Goal: Navigation & Orientation: Find specific page/section

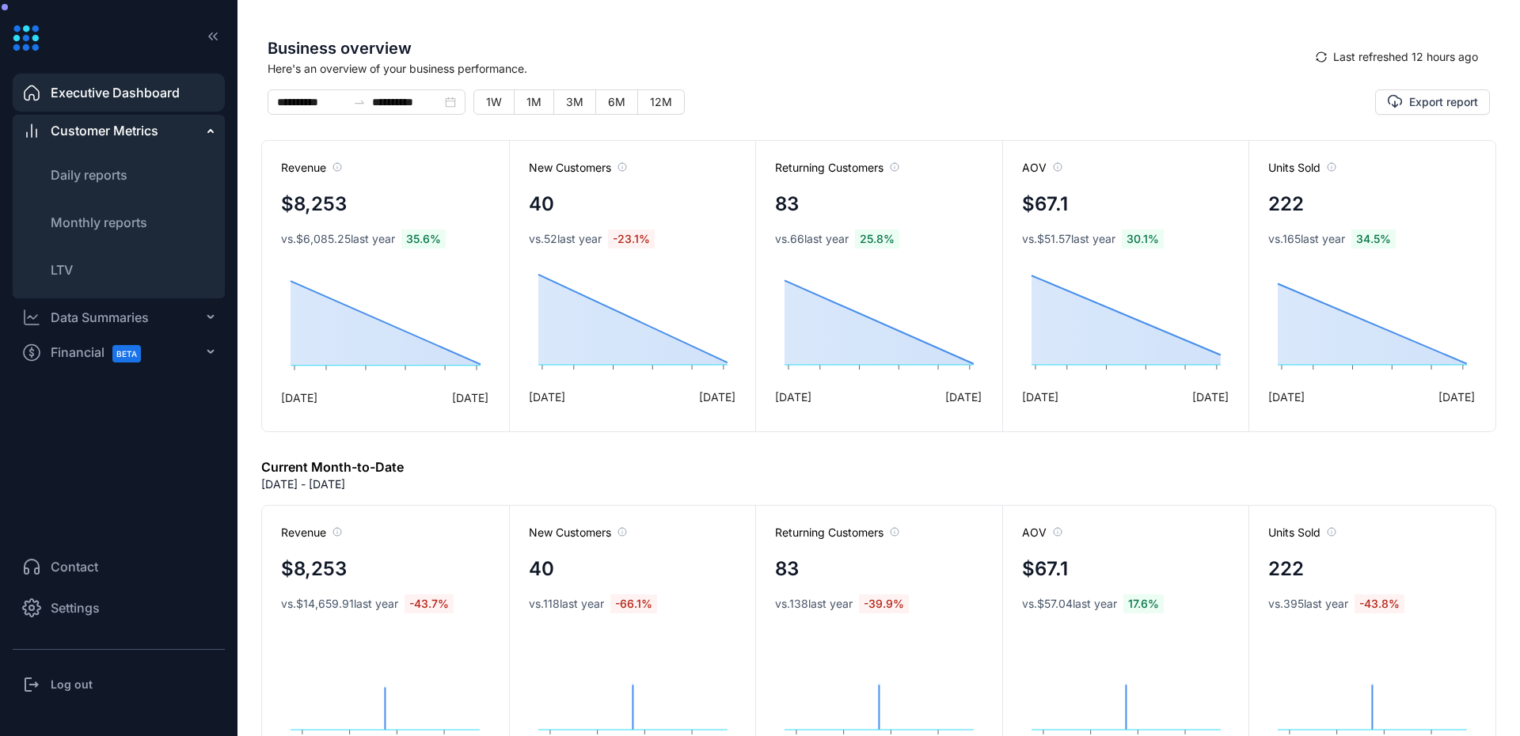
click at [180, 124] on div "Customer Metrics" at bounding box center [119, 131] width 212 height 32
click at [210, 129] on icon at bounding box center [208, 129] width 8 height 0
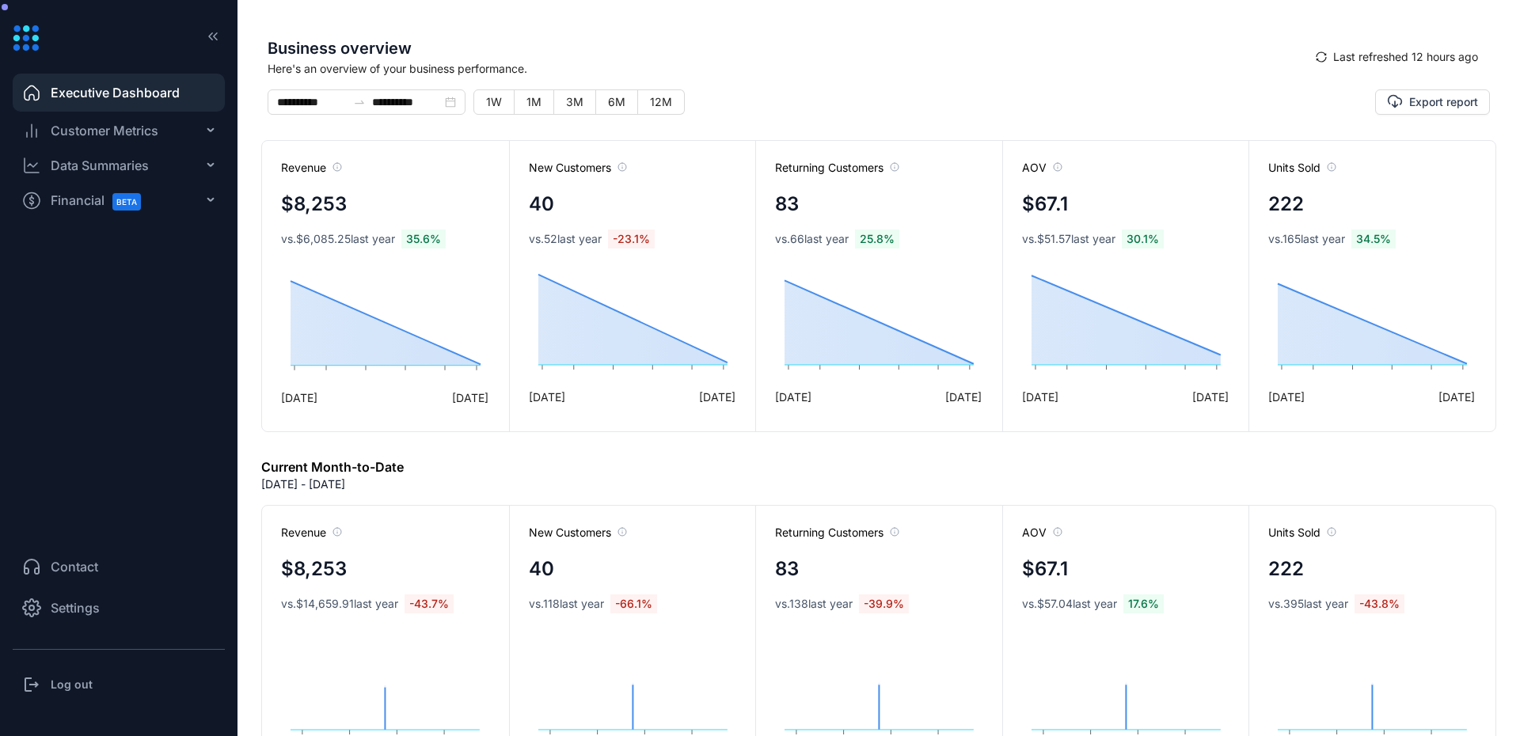
click at [211, 131] on icon at bounding box center [208, 131] width 8 height 0
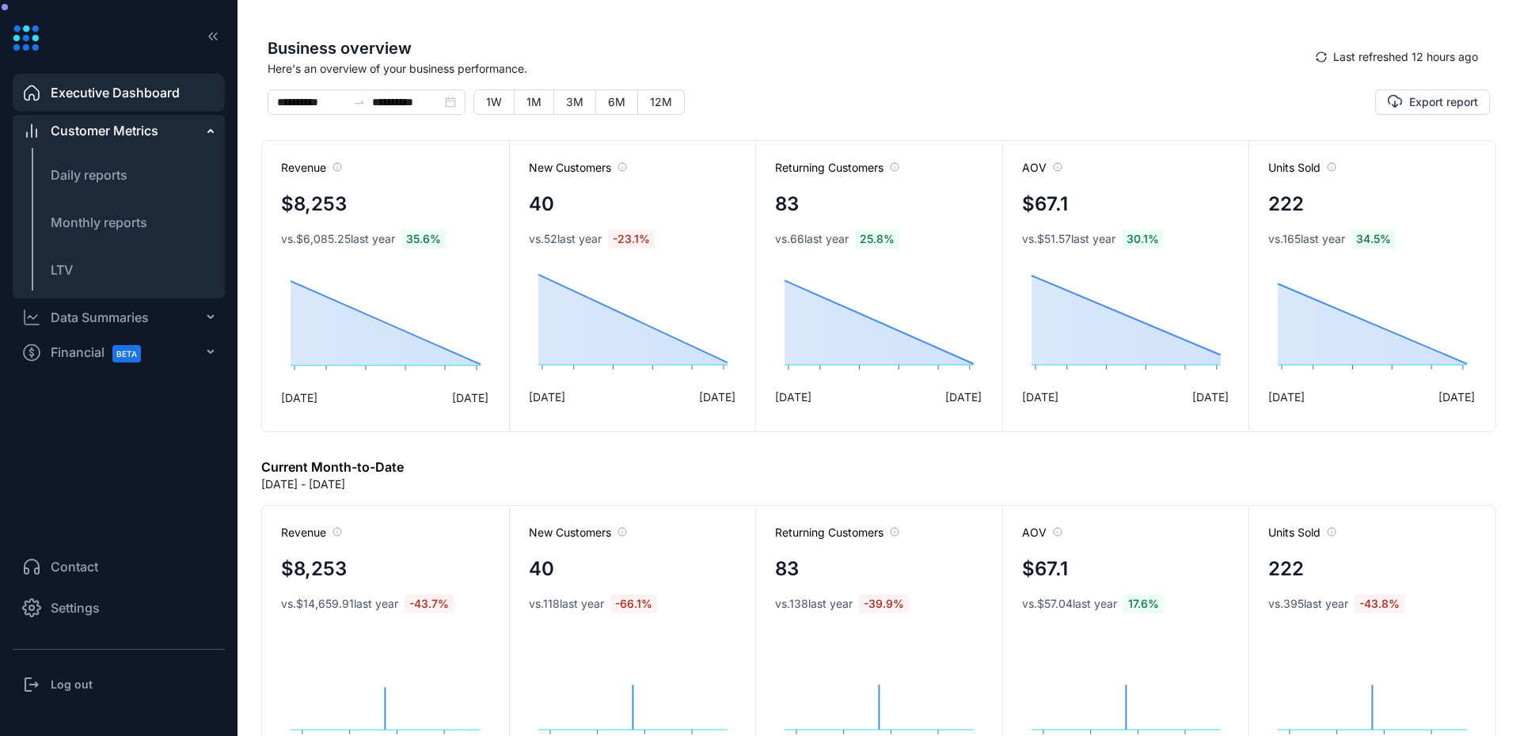
click at [173, 307] on div "Data Summaries" at bounding box center [119, 318] width 212 height 32
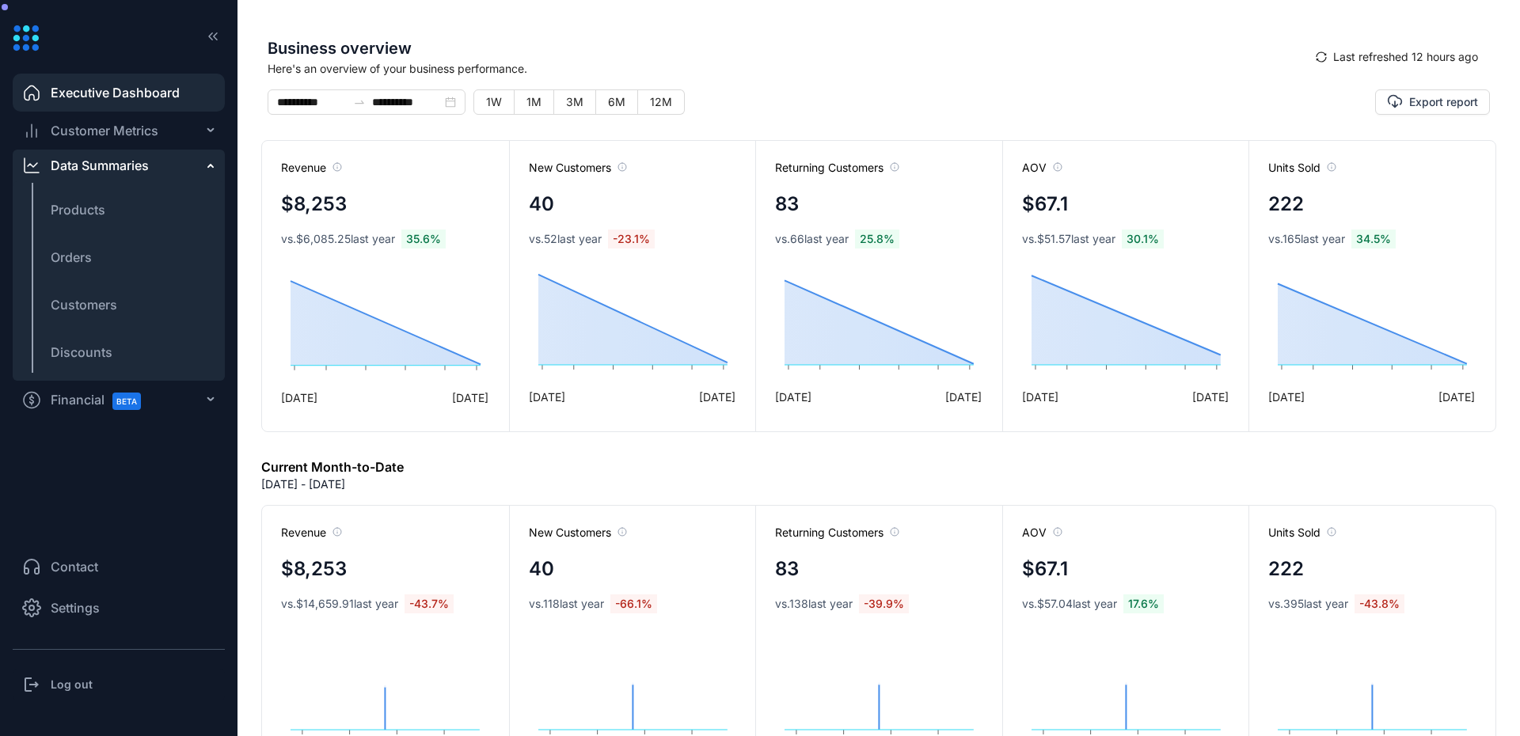
click at [168, 399] on div "Financial BETA" at bounding box center [119, 400] width 212 height 32
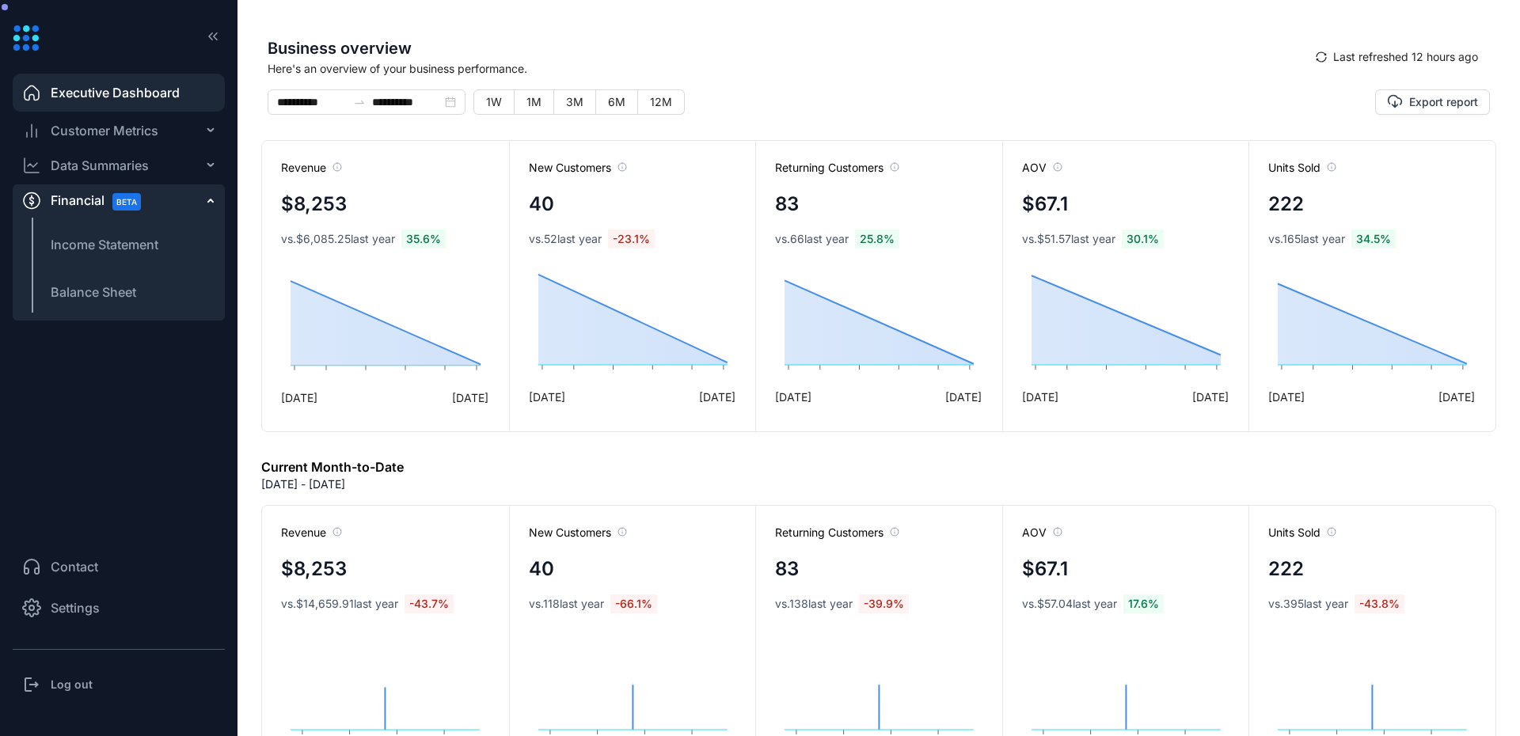
click at [204, 200] on div "Financial BETA" at bounding box center [119, 201] width 212 height 32
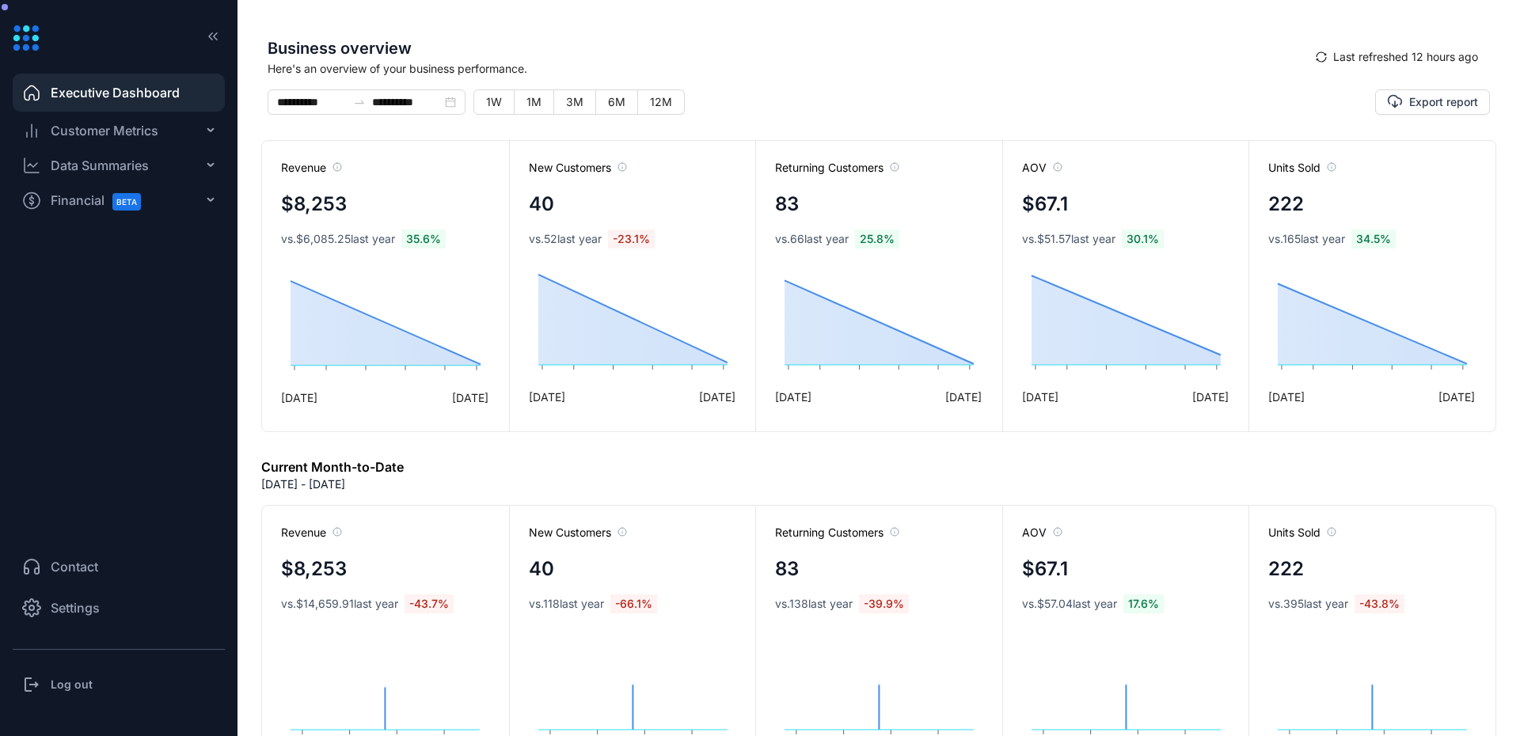
click at [204, 200] on div "Financial BETA" at bounding box center [119, 201] width 212 height 32
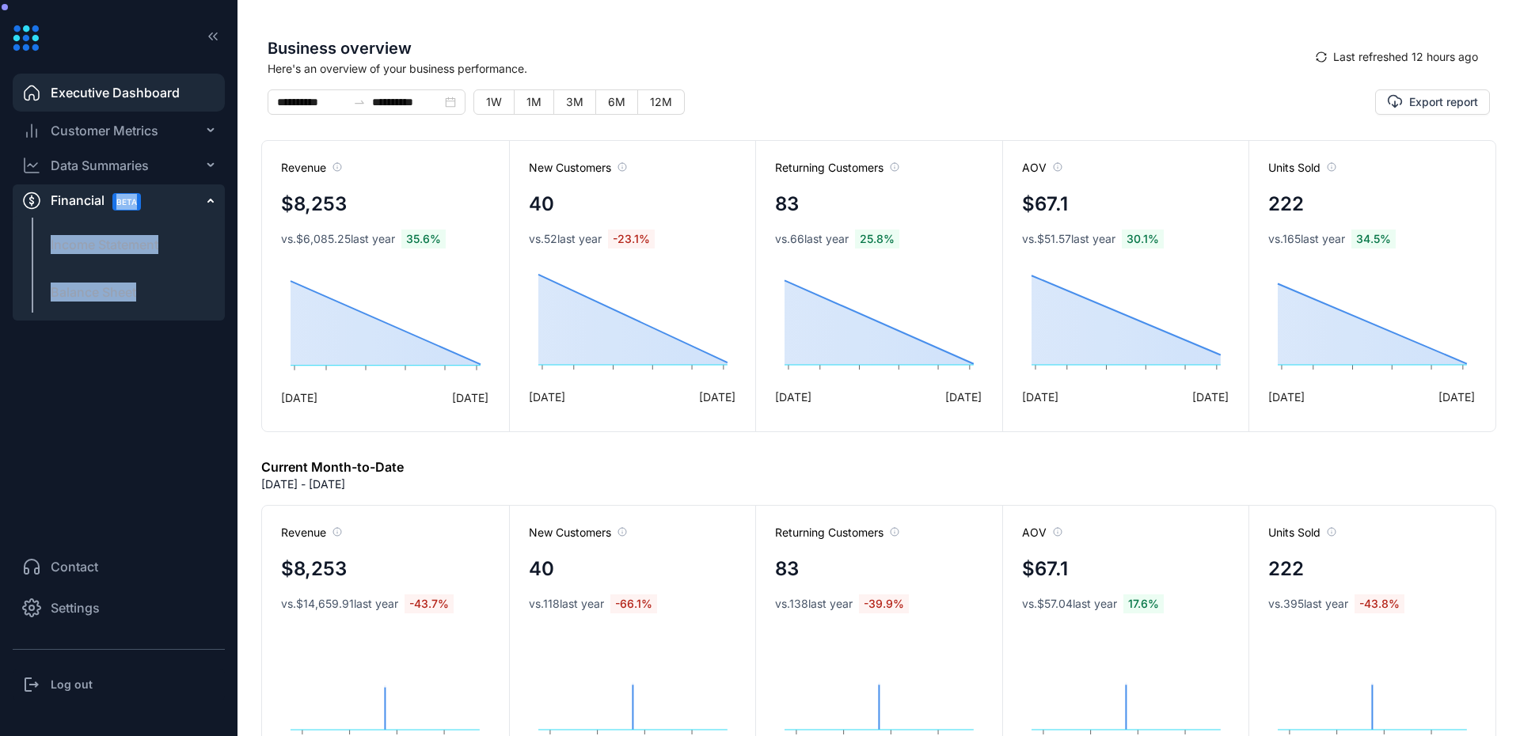
click at [181, 367] on ul "Executive Dashboard Customer Metrics Daily reports Monthly reports LTV Data Sum…" at bounding box center [119, 297] width 212 height 455
click at [204, 204] on div "Financial BETA" at bounding box center [119, 201] width 212 height 32
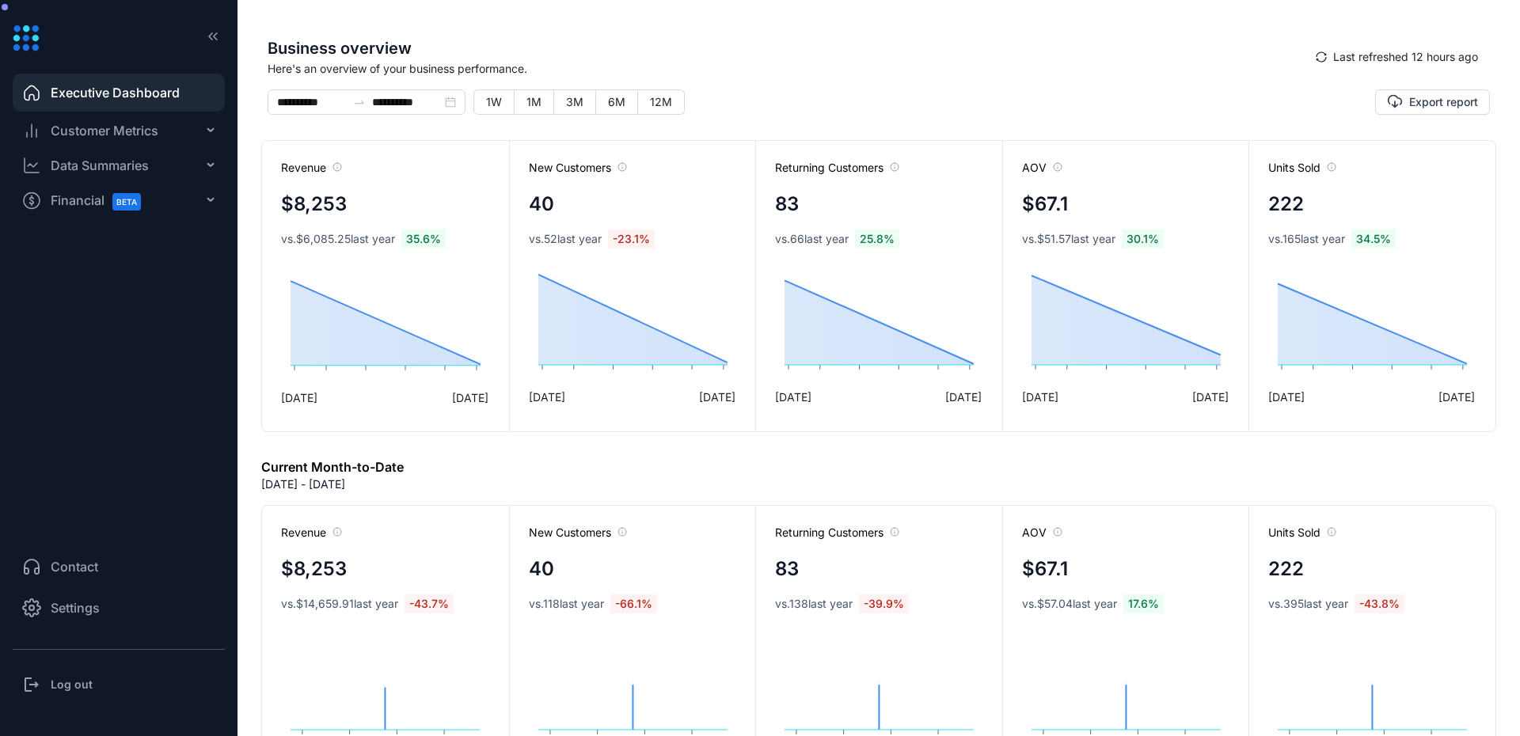
click at [210, 168] on div "Data Summaries" at bounding box center [119, 166] width 212 height 32
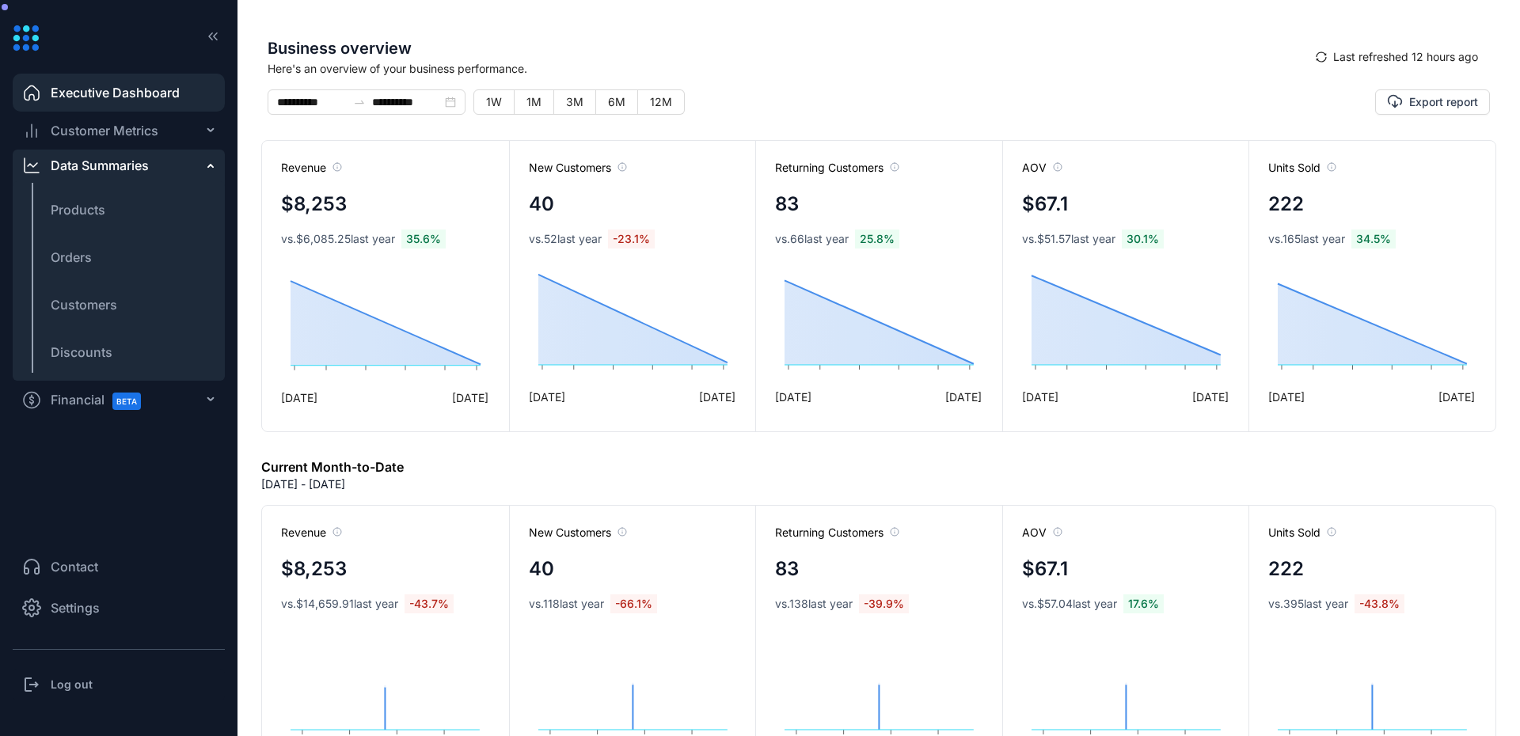
click at [197, 135] on div "Customer Metrics" at bounding box center [119, 131] width 212 height 32
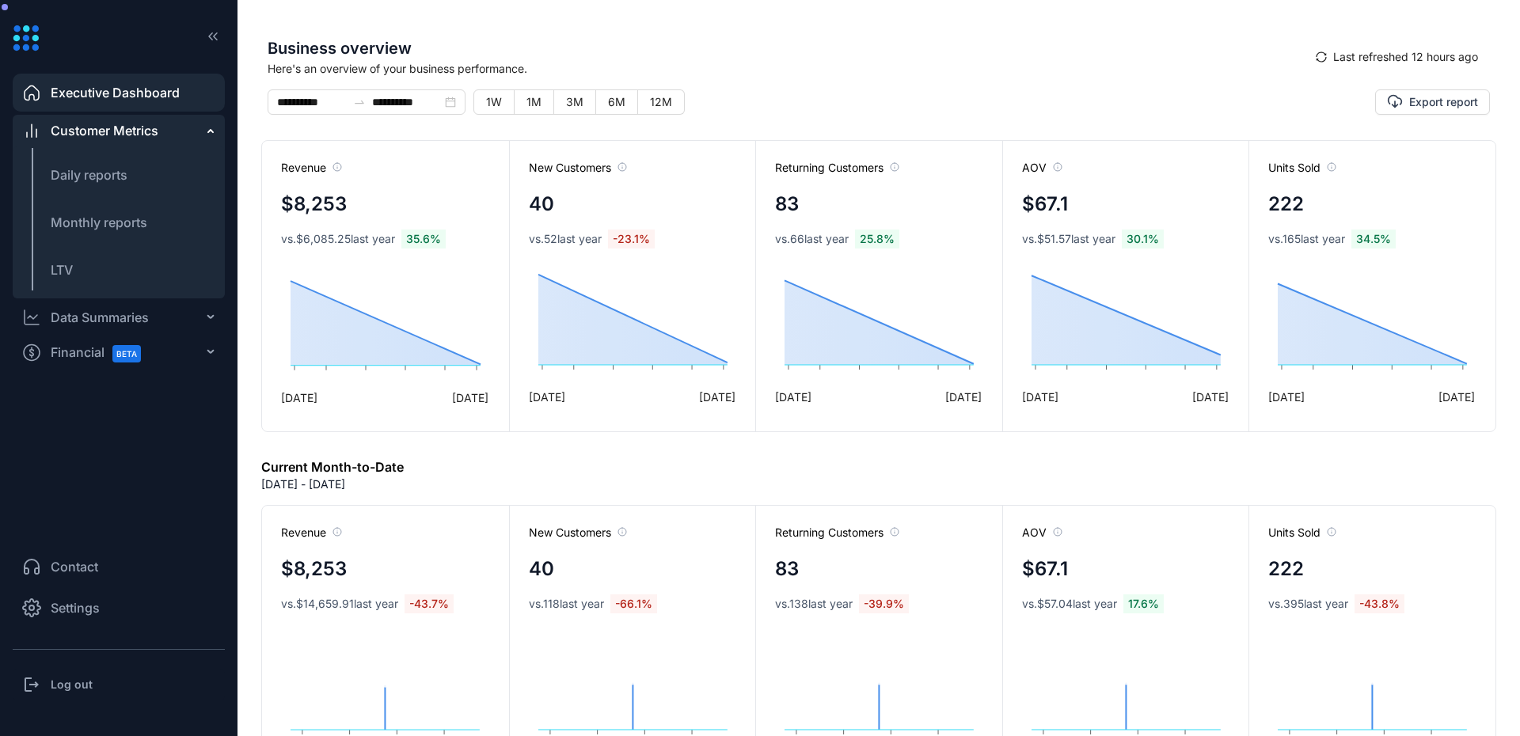
click at [195, 130] on div "Customer Metrics" at bounding box center [119, 131] width 212 height 32
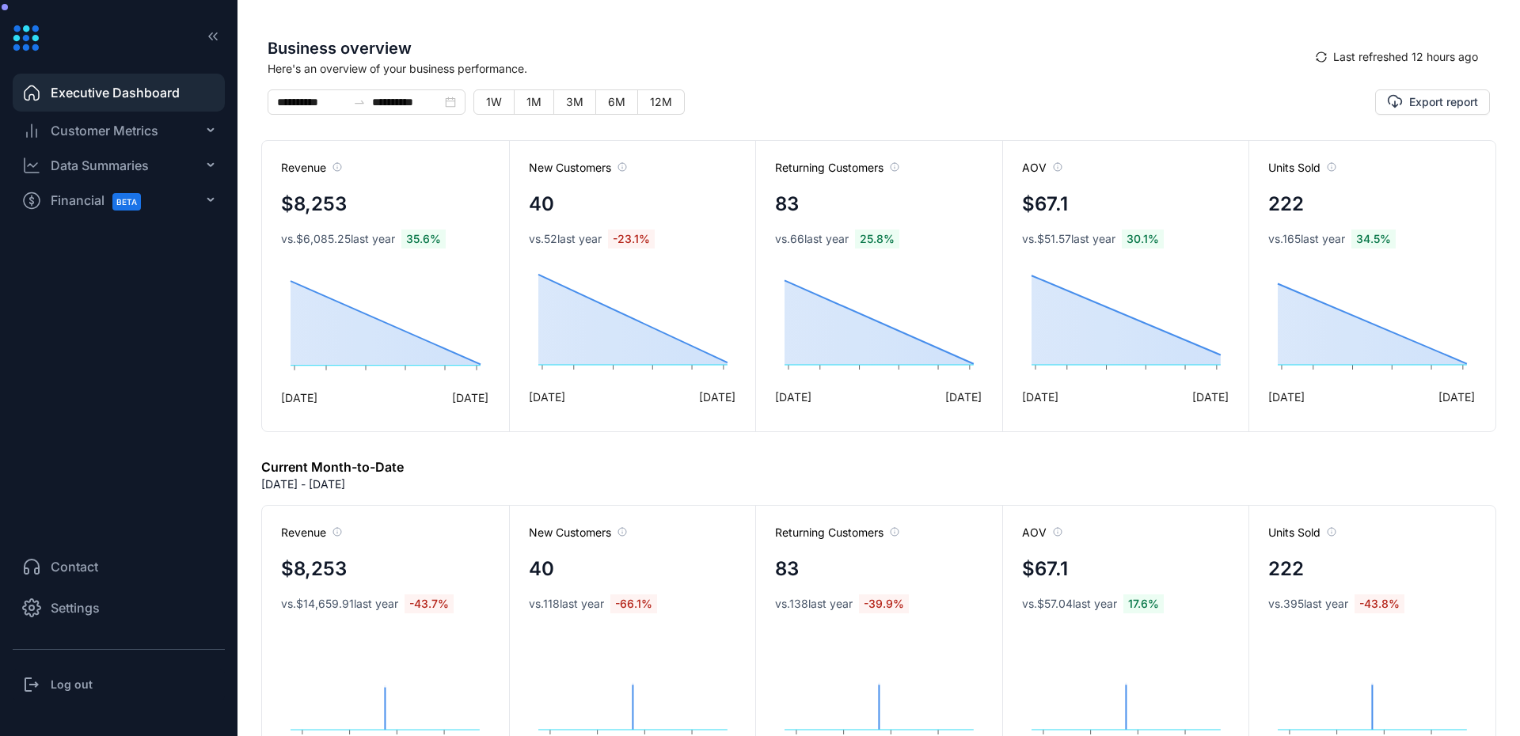
click at [202, 138] on div "Customer Metrics" at bounding box center [119, 131] width 212 height 32
